Goal: Check status: Check status

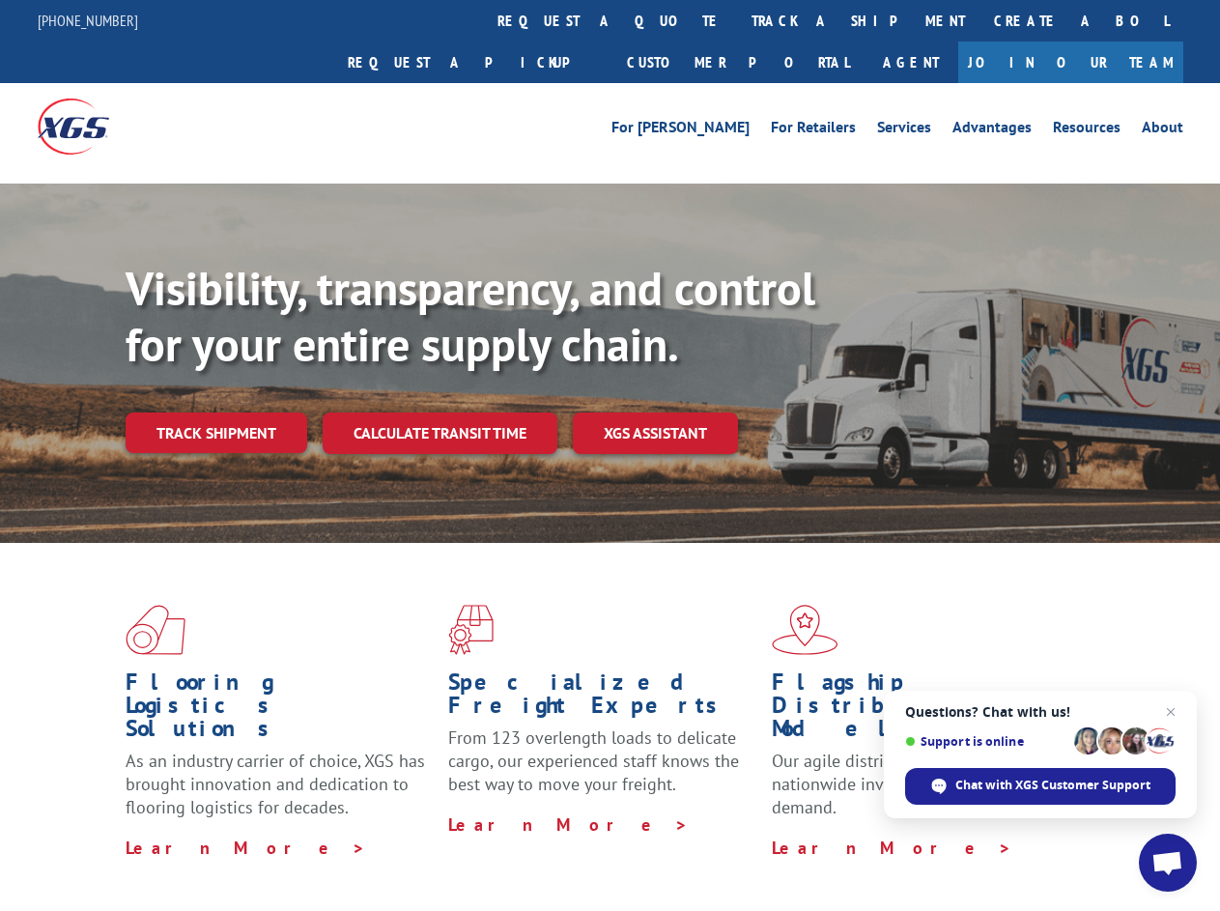
click at [609, 455] on div "Visibility, transparency, and control for your entire supply chain. Track shipm…" at bounding box center [673, 395] width 1094 height 269
click at [737, 20] on link "track a shipment" at bounding box center [858, 21] width 242 height 42
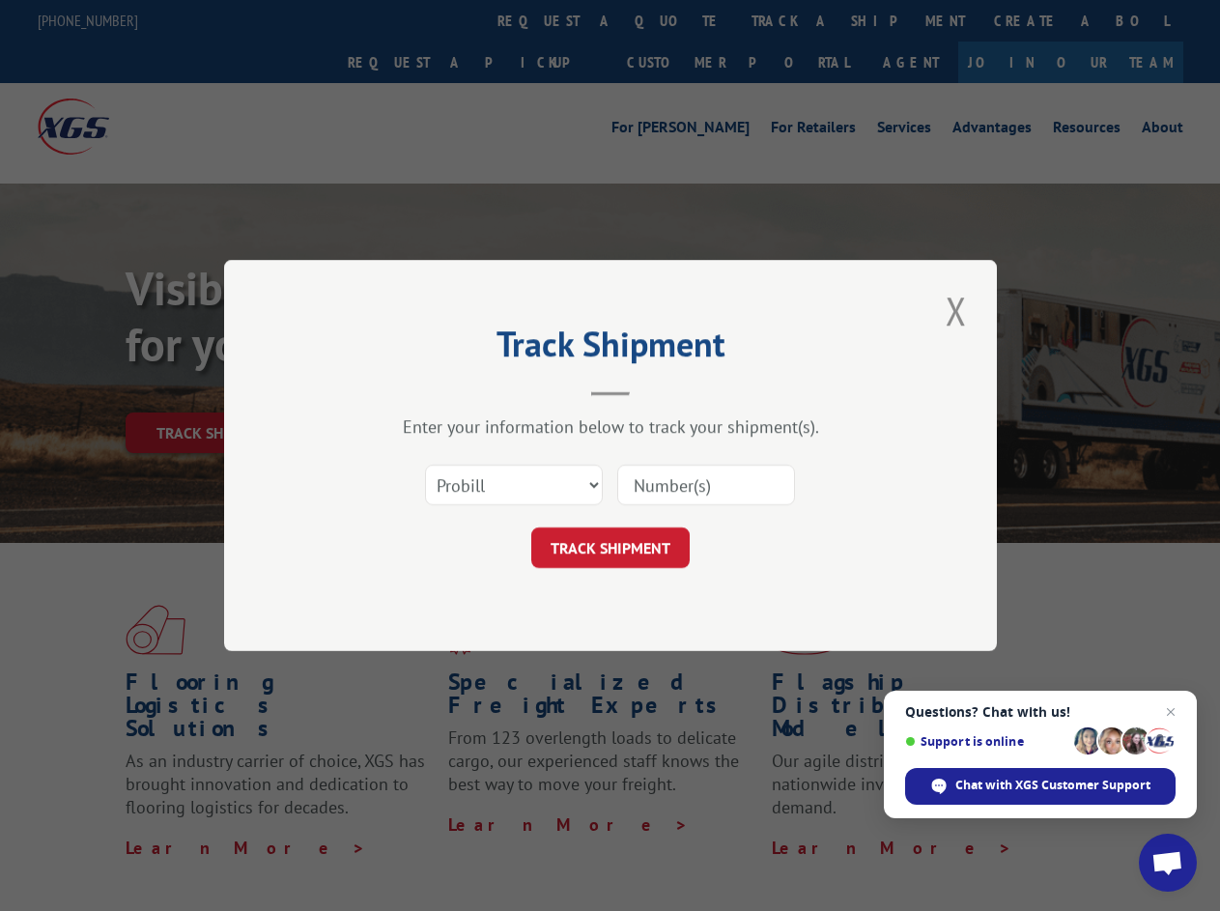
click at [674, 20] on div "Track Shipment Enter your information below to track your shipment(s). Select c…" at bounding box center [610, 455] width 1220 height 911
click at [795, 20] on div "Track Shipment Enter your information below to track your shipment(s). Select c…" at bounding box center [610, 455] width 1220 height 911
click at [215, 390] on div "Track Shipment Enter your information below to track your shipment(s). Select c…" at bounding box center [610, 455] width 1220 height 911
click at [438, 390] on header "Track Shipment" at bounding box center [610, 363] width 579 height 66
click at [656, 390] on header "Track Shipment" at bounding box center [610, 363] width 579 height 66
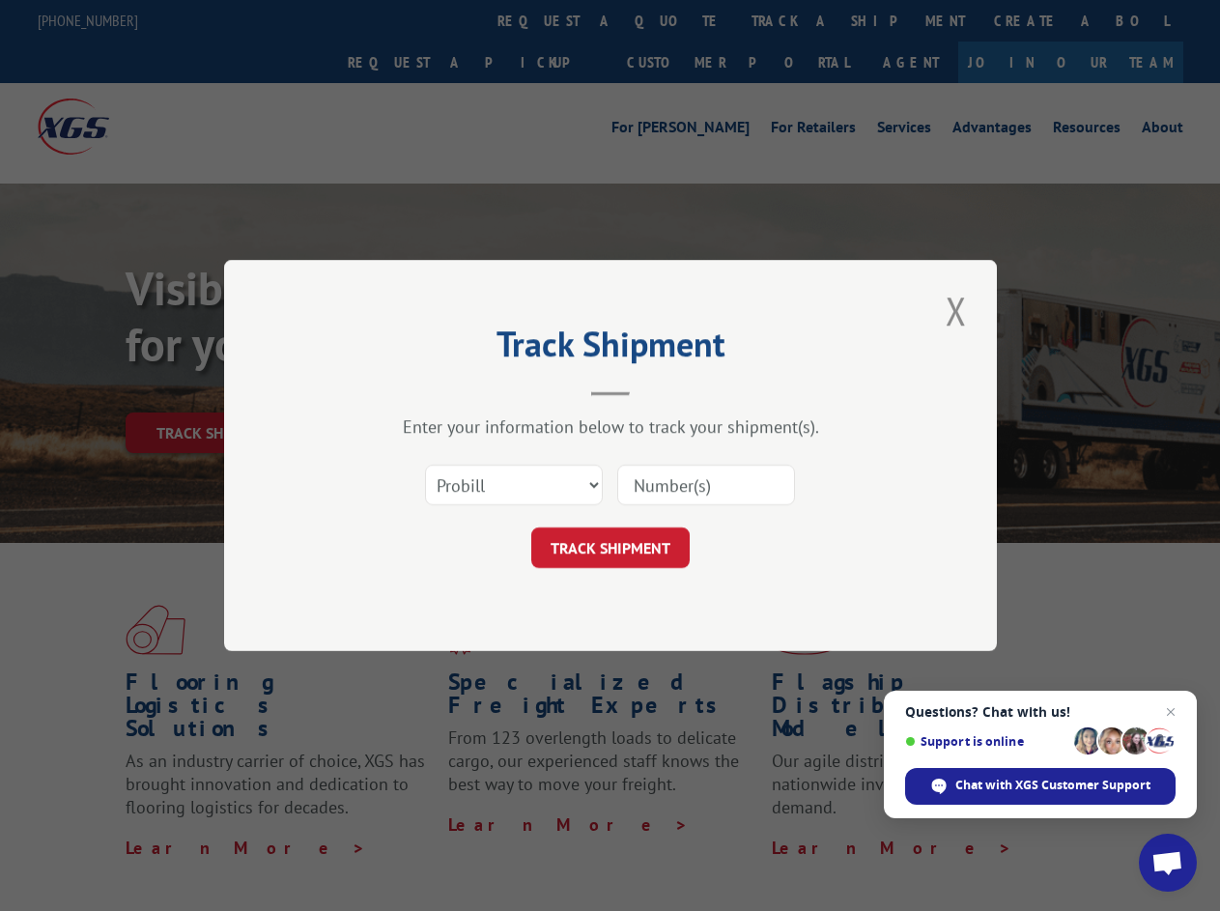
click at [1167, 862] on span "Open chat" at bounding box center [1167, 864] width 32 height 27
